Goal: Obtain resource: Obtain resource

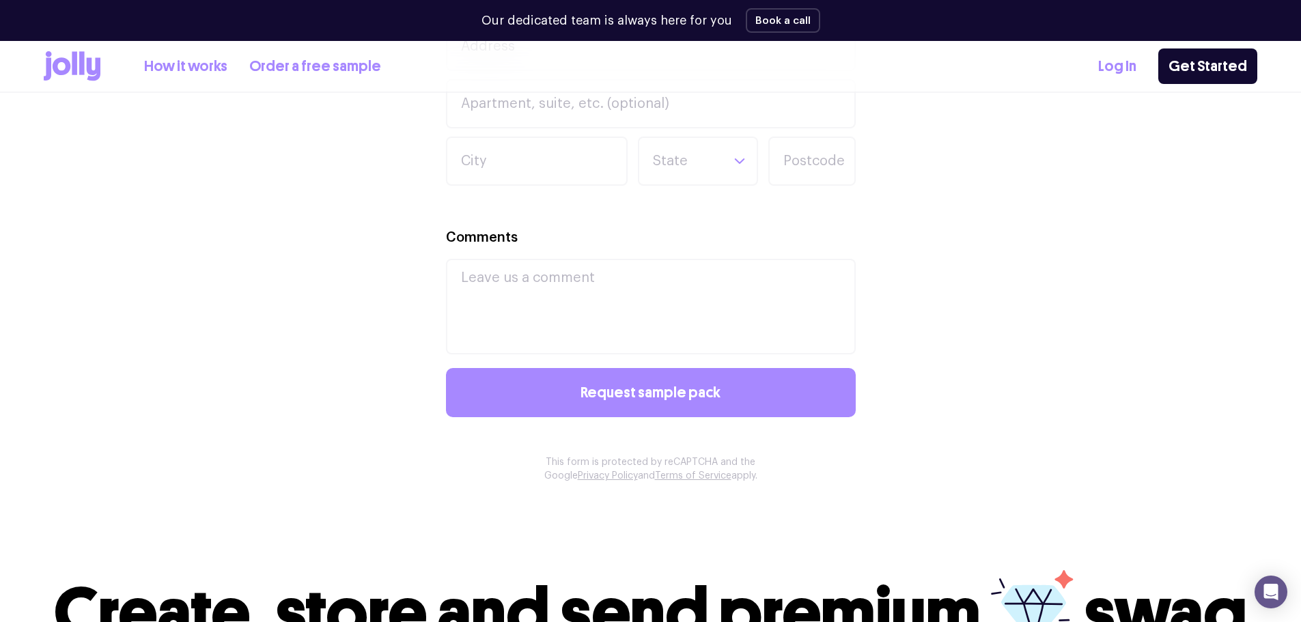
scroll to position [1441, 0]
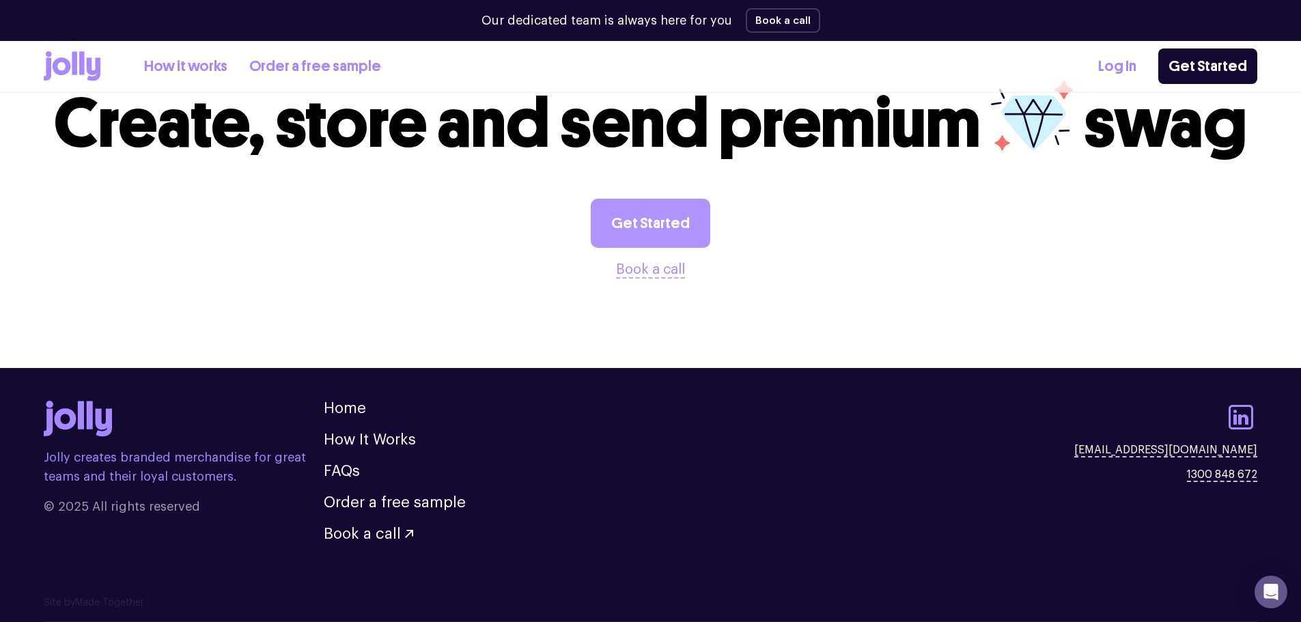
click at [655, 216] on link "Get Started" at bounding box center [651, 223] width 120 height 49
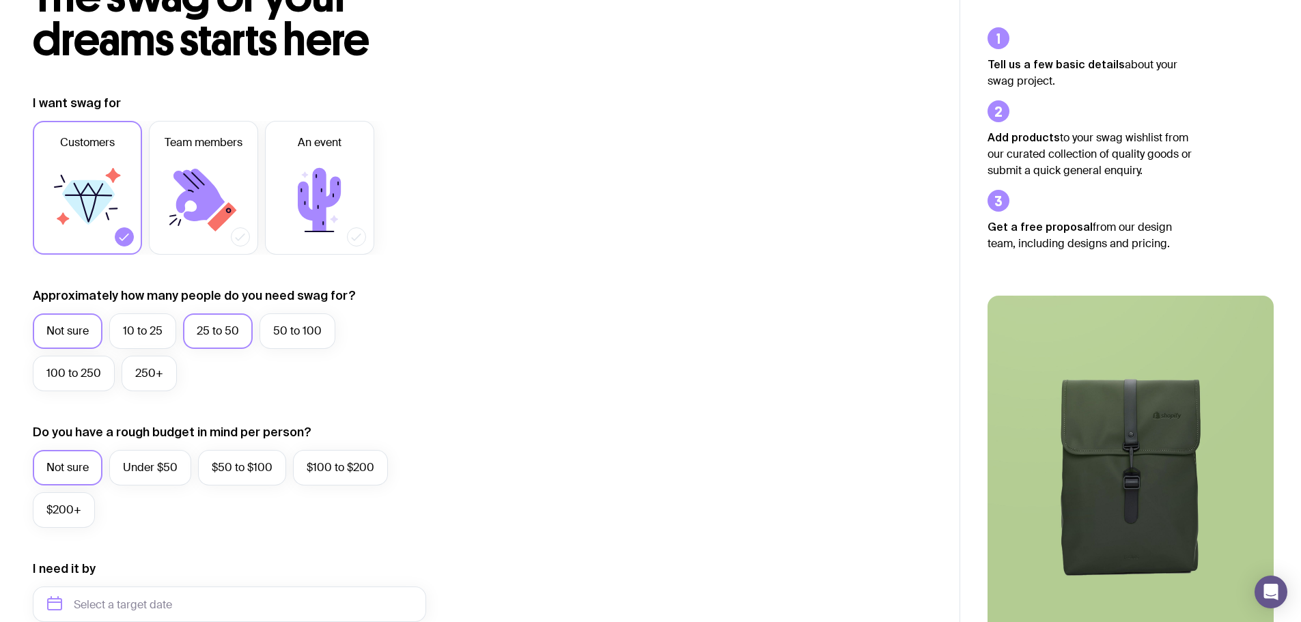
click at [225, 340] on label "25 to 50" at bounding box center [218, 332] width 70 height 36
click at [0, 0] on input "25 to 50" at bounding box center [0, 0] width 0 height 0
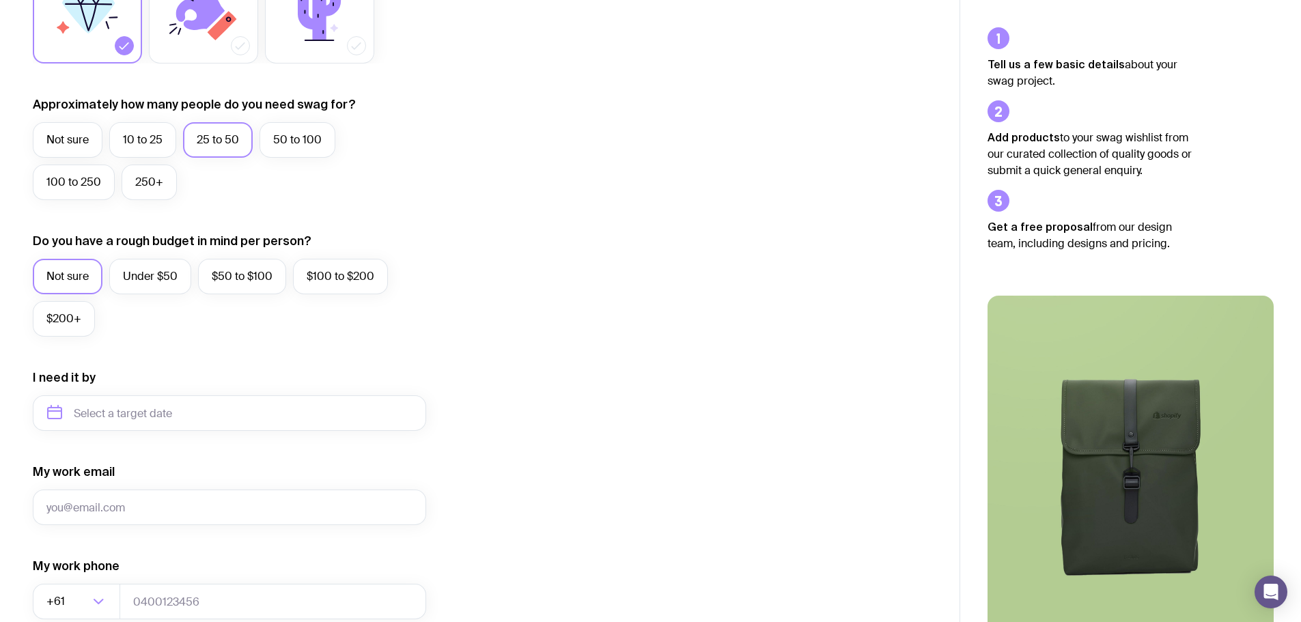
scroll to position [342, 0]
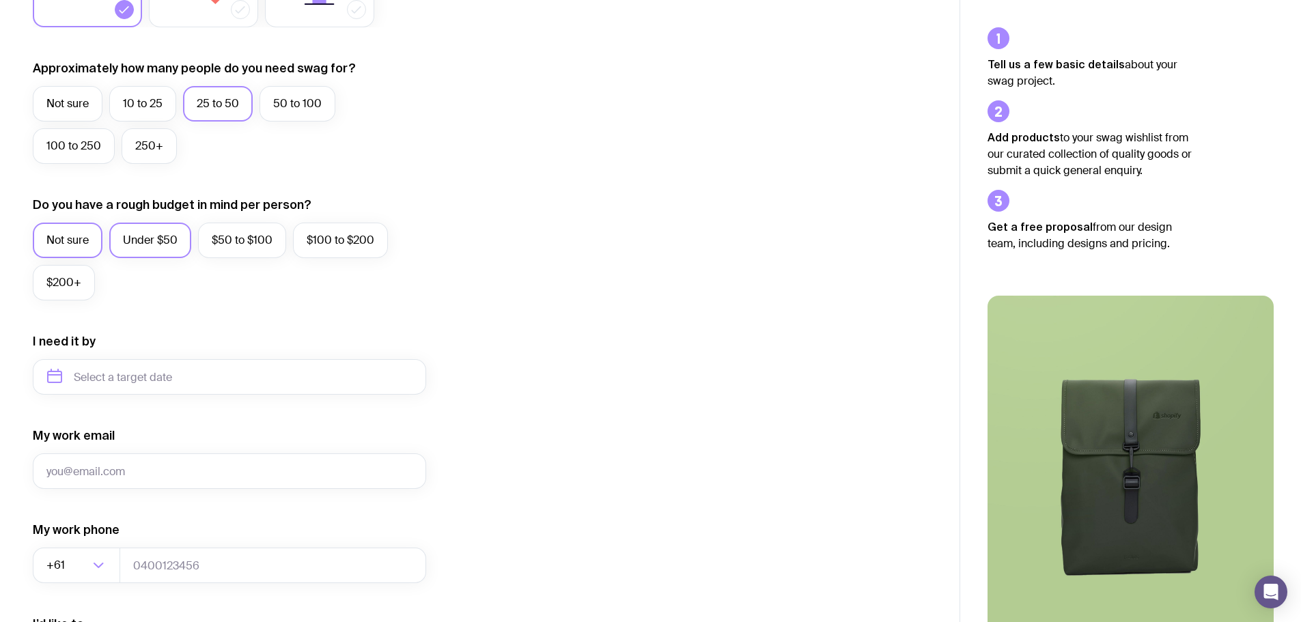
click at [154, 239] on label "Under $50" at bounding box center [150, 241] width 82 height 36
click at [0, 0] on input "Under $50" at bounding box center [0, 0] width 0 height 0
click at [178, 366] on input "text" at bounding box center [229, 377] width 393 height 36
click at [187, 419] on icon "button" at bounding box center [186, 423] width 16 height 16
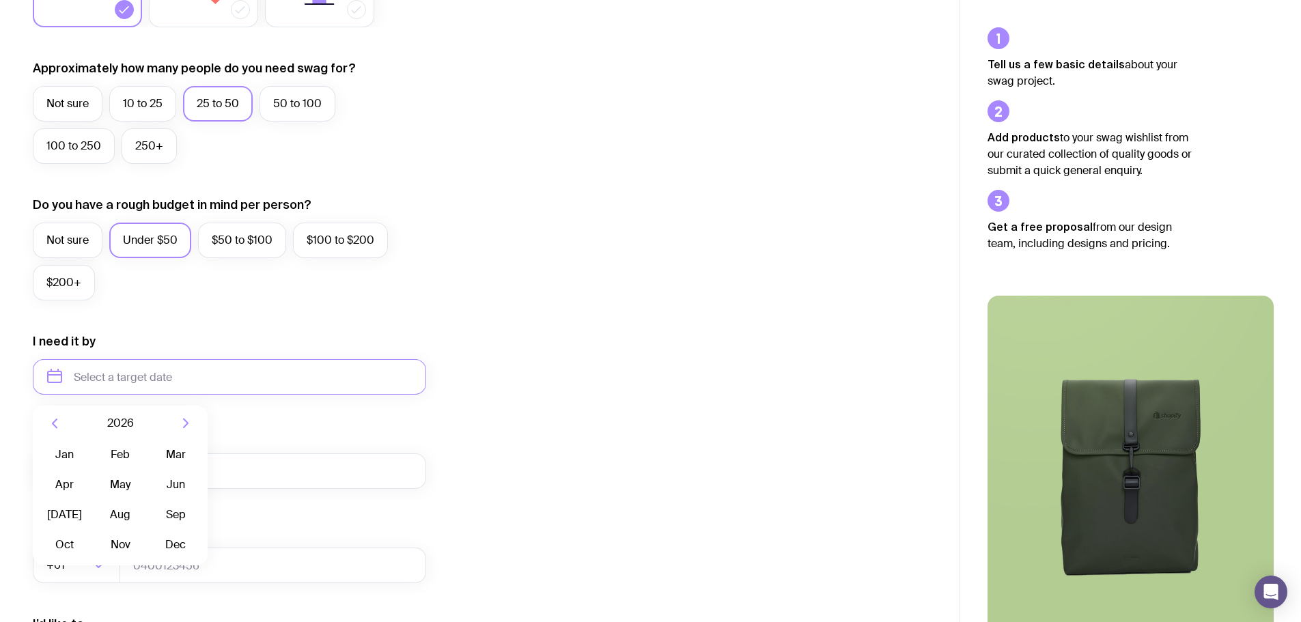
click at [57, 416] on icon "button" at bounding box center [54, 423] width 16 height 16
click at [111, 548] on button "Nov" at bounding box center [120, 544] width 50 height 27
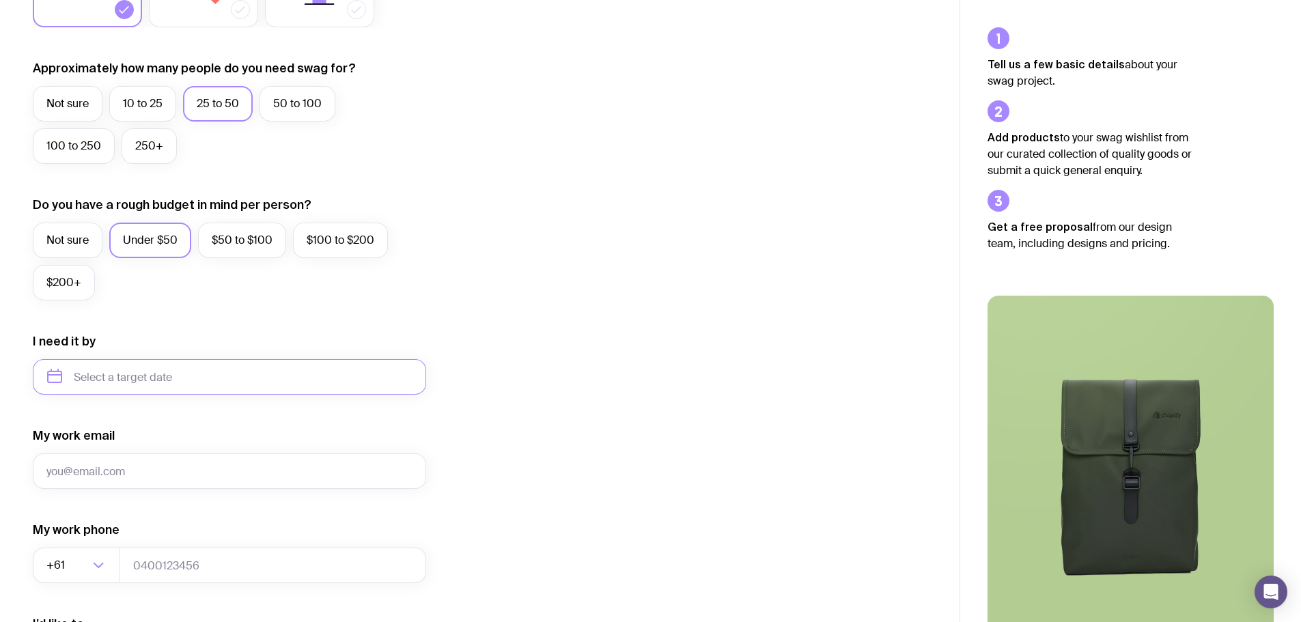
type input "November 2025"
click at [507, 410] on div "I want swag for Customers Team members An event Approximately how many people d…" at bounding box center [480, 313] width 894 height 892
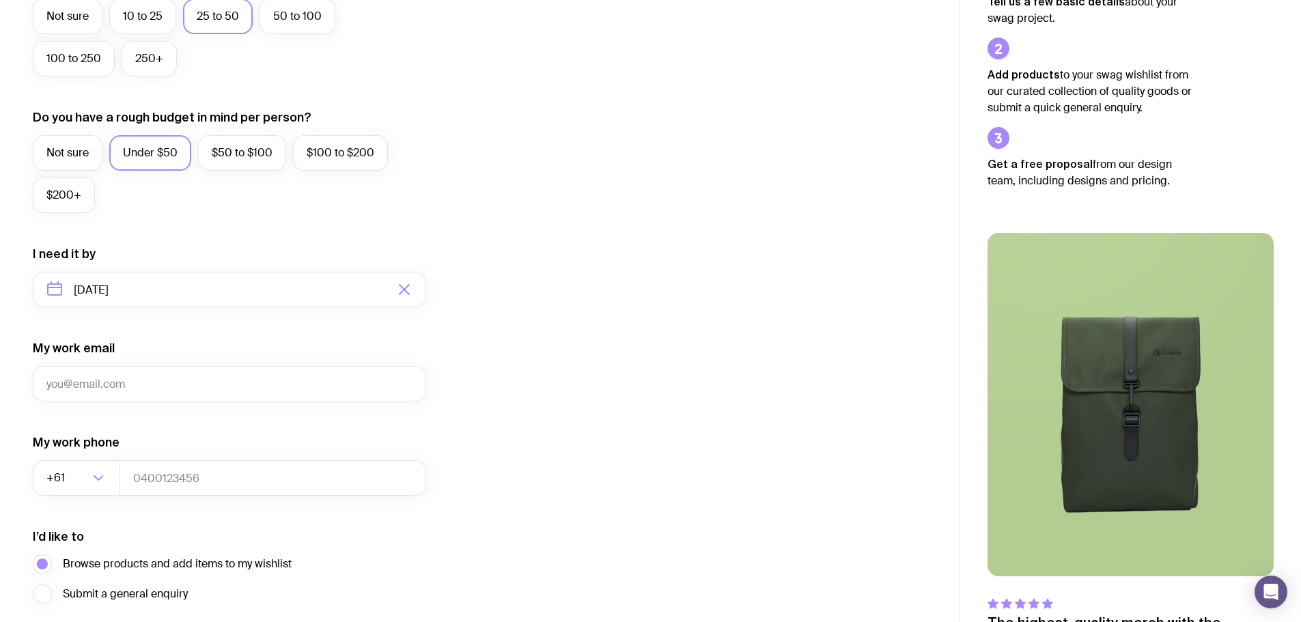
scroll to position [539, 0]
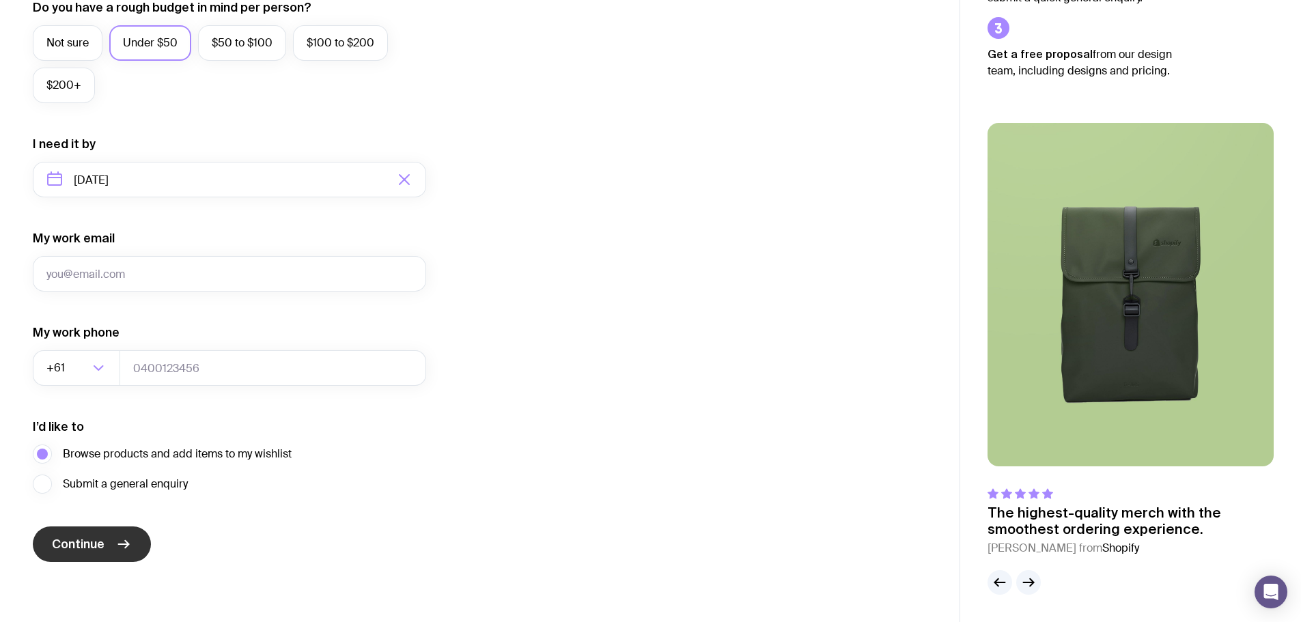
click at [124, 544] on icon "submit" at bounding box center [124, 544] width 10 height 0
click at [299, 268] on input "My work email" at bounding box center [229, 274] width 393 height 36
type input "samanthao2409@hotmail.com"
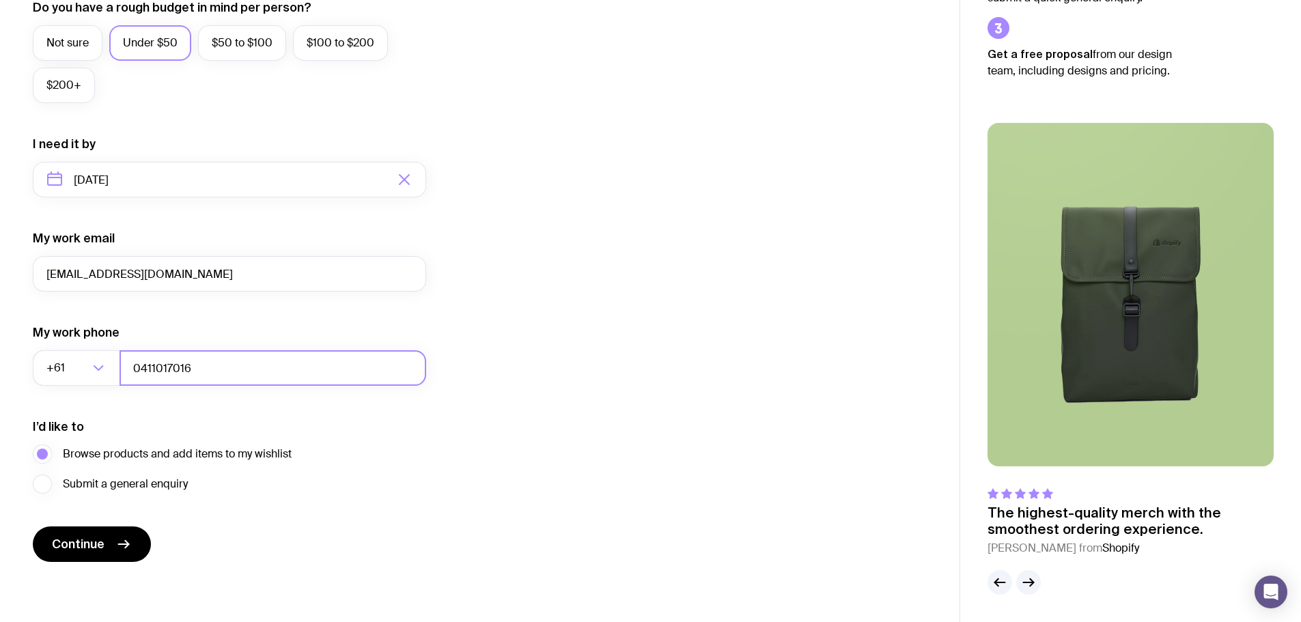
click at [240, 382] on input "0411017016" at bounding box center [273, 368] width 307 height 36
click at [352, 551] on form "I want swag for Customers Team members An event Approximately how many people d…" at bounding box center [229, 116] width 393 height 892
click at [264, 375] on input "0411017016" at bounding box center [273, 368] width 307 height 36
type input "0411017015"
click at [464, 482] on div "I want swag for Customers Team members An event Approximately how many people d…" at bounding box center [480, 116] width 894 height 892
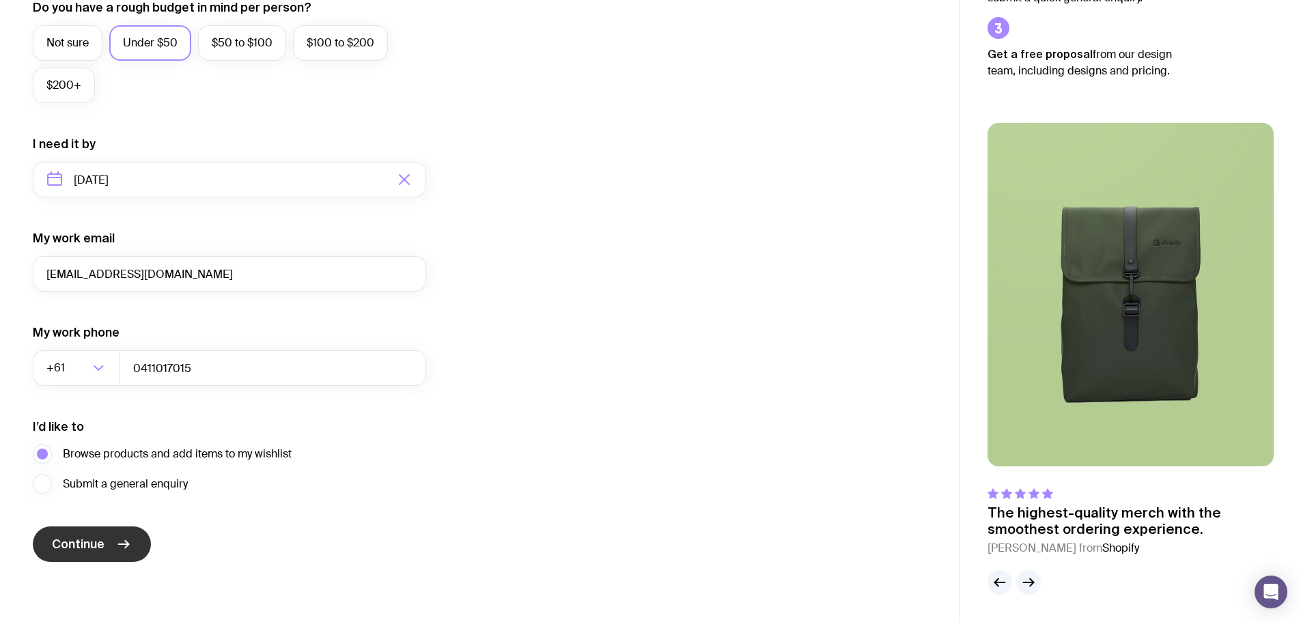
click at [107, 555] on button "Continue" at bounding box center [92, 545] width 118 height 36
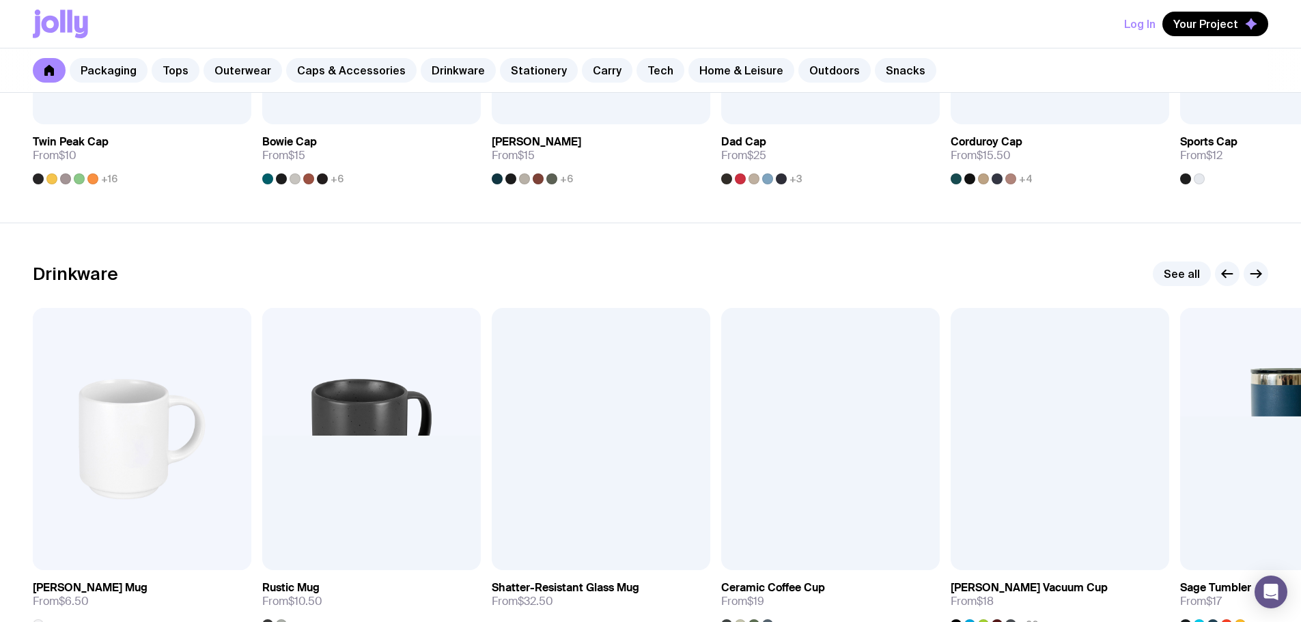
scroll to position [1935, 0]
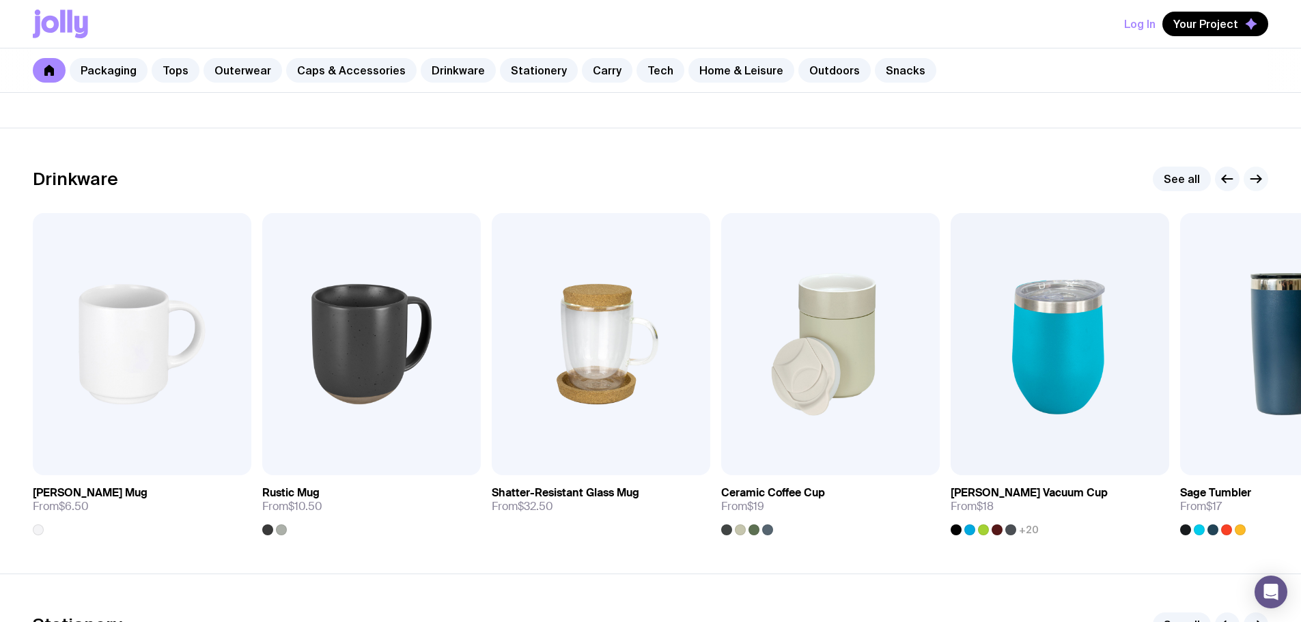
click at [1263, 180] on icon "button" at bounding box center [1256, 179] width 16 height 16
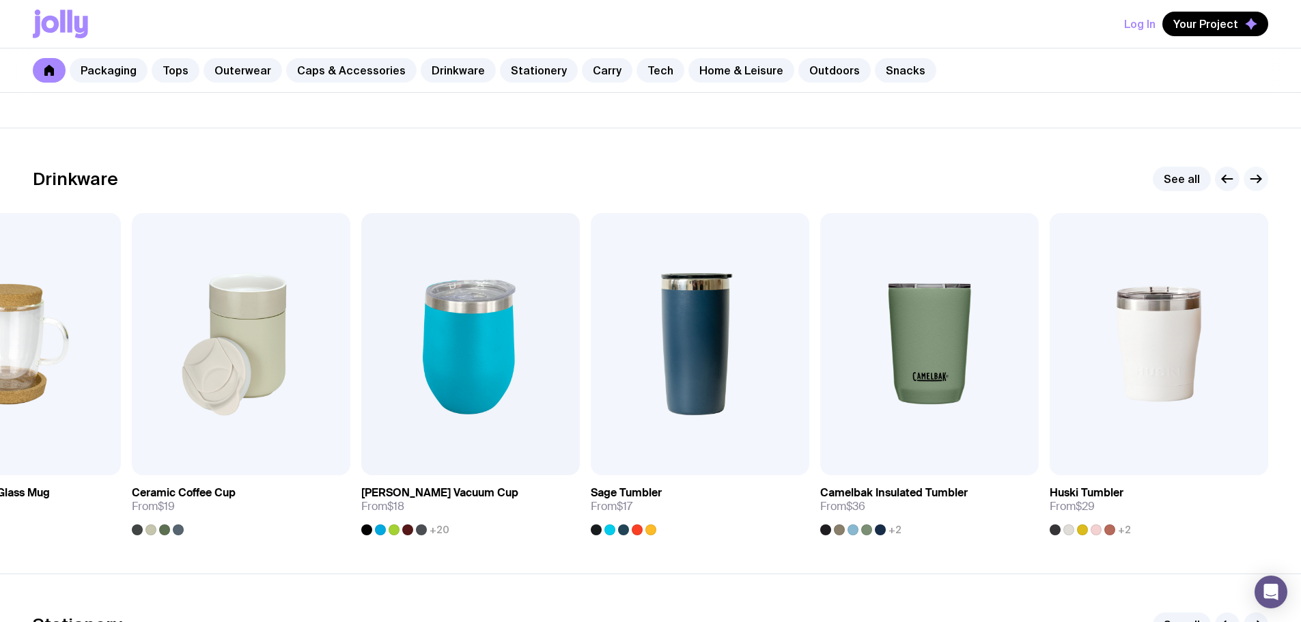
click at [1263, 180] on icon "button" at bounding box center [1256, 179] width 16 height 16
click at [432, 61] on link "Drinkware" at bounding box center [458, 70] width 75 height 25
